Goal: Task Accomplishment & Management: Use online tool/utility

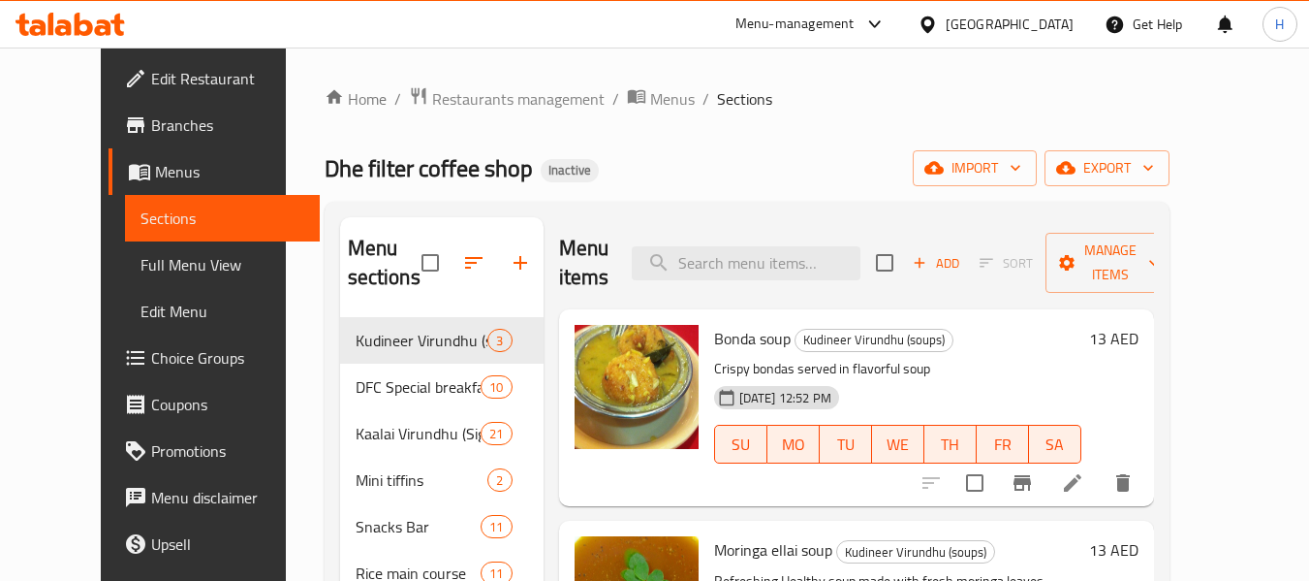
click at [1022, 168] on span "import" at bounding box center [975, 168] width 93 height 24
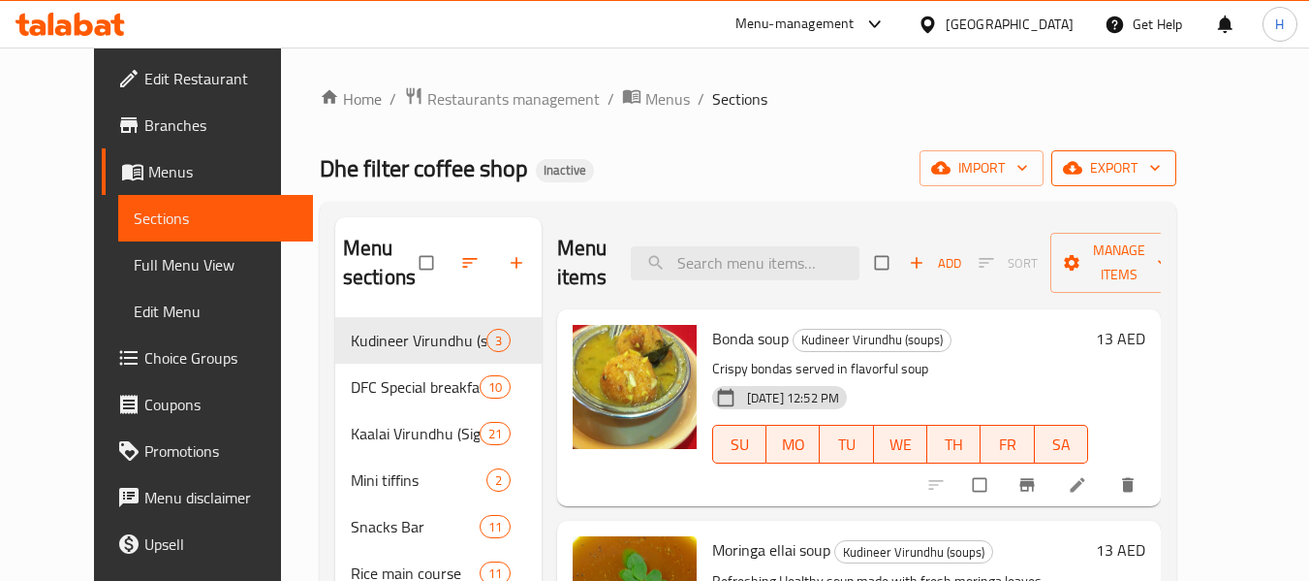
click at [1161, 164] on span "export" at bounding box center [1114, 168] width 94 height 24
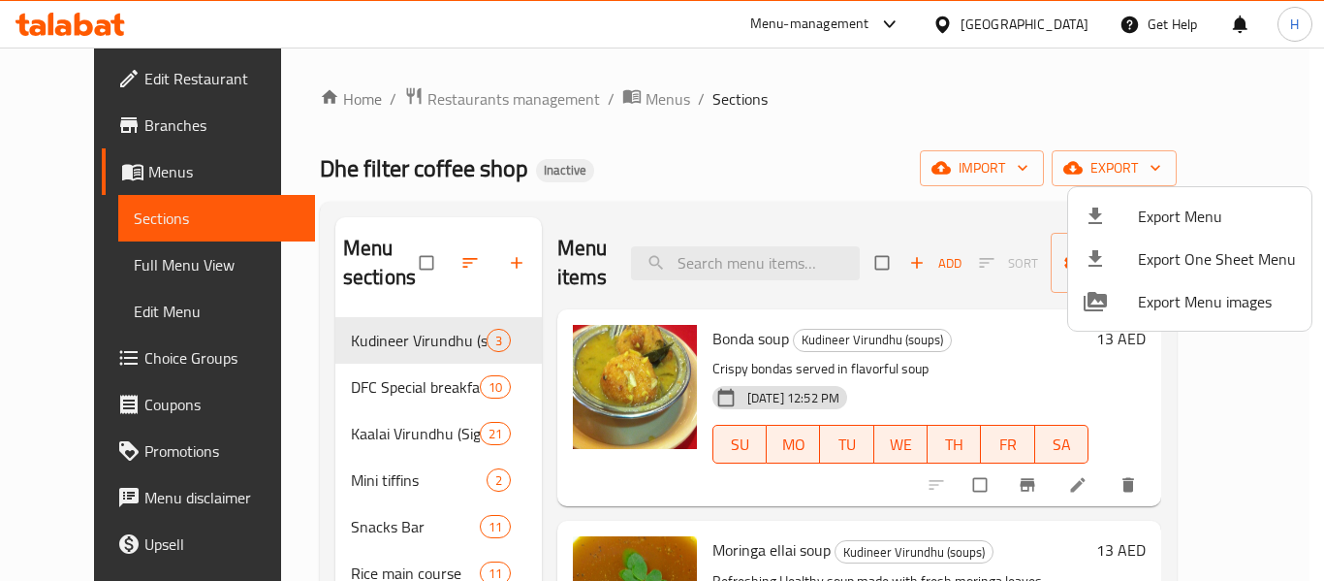
click at [1121, 212] on div at bounding box center [1111, 216] width 54 height 23
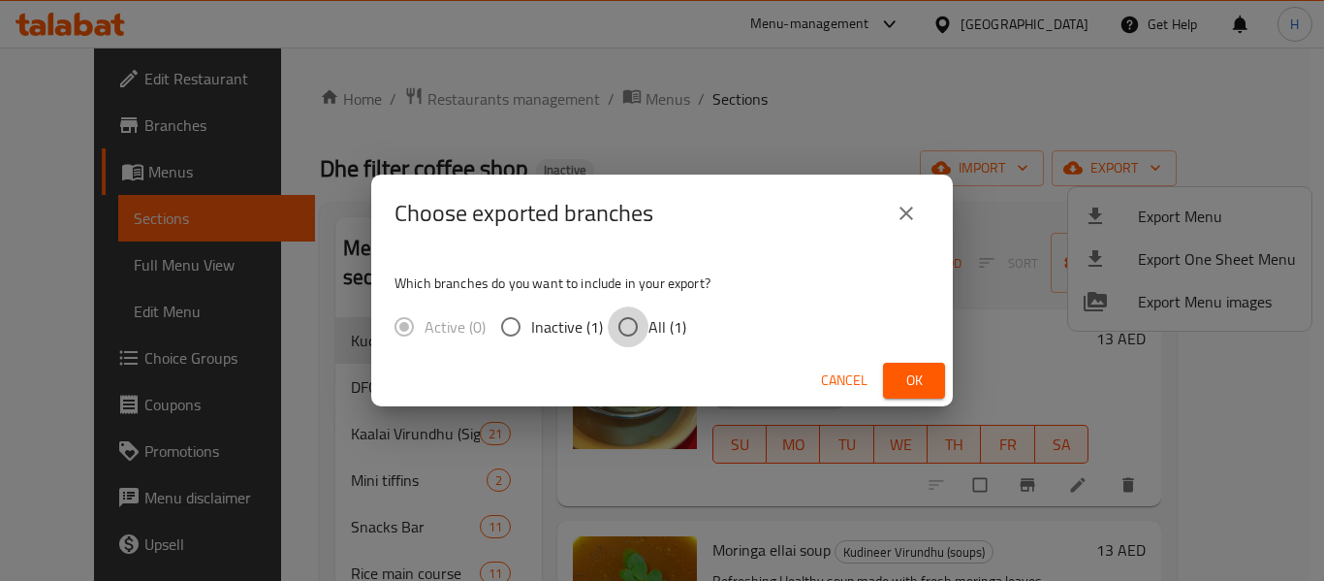
click at [631, 308] on input "All (1)" at bounding box center [628, 326] width 41 height 41
radio input "true"
click at [905, 375] on span "Ok" at bounding box center [914, 380] width 31 height 24
